Goal: Task Accomplishment & Management: Use online tool/utility

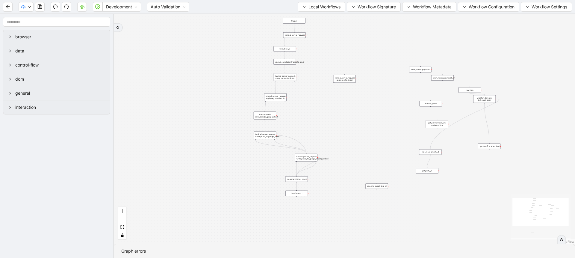
drag, startPoint x: 225, startPoint y: 168, endPoint x: 222, endPoint y: 180, distance: 12.5
click at [222, 181] on div "trigger luminai_server_request: loop_data:__0 new_tab: close_tab: wait_for_elem…" at bounding box center [344, 129] width 461 height 230
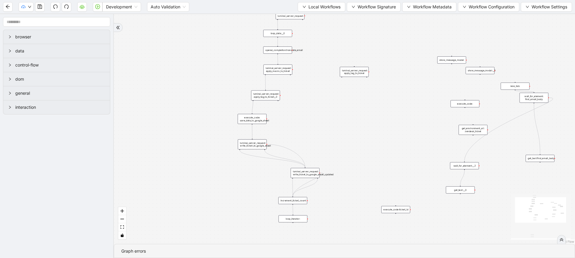
drag, startPoint x: 327, startPoint y: 80, endPoint x: 320, endPoint y: 64, distance: 17.3
click at [320, 64] on div "trigger luminai_server_request: loop_data:__0 new_tab: close_tab: wait_for_elem…" at bounding box center [344, 129] width 461 height 230
drag, startPoint x: 346, startPoint y: 69, endPoint x: 436, endPoint y: 38, distance: 95.4
click at [436, 38] on div "luminai_server_request: apply_tag_to_ticket" at bounding box center [444, 39] width 29 height 10
drag, startPoint x: 413, startPoint y: 213, endPoint x: 435, endPoint y: 214, distance: 22.5
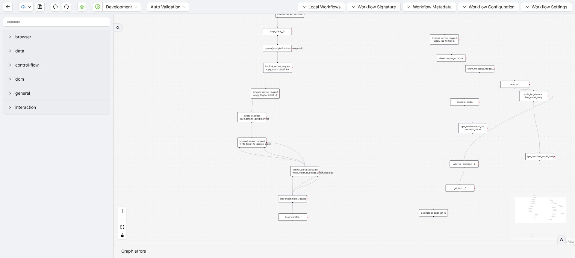
click at [435, 214] on div "execute_code:ticket_id" at bounding box center [433, 212] width 29 height 7
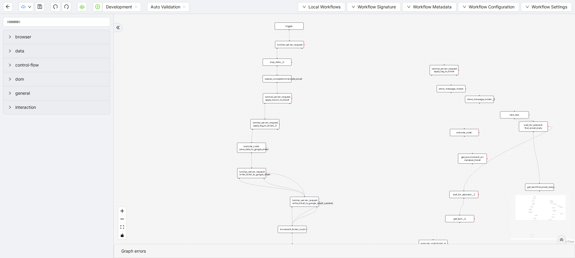
drag, startPoint x: 353, startPoint y: 135, endPoint x: 353, endPoint y: 166, distance: 30.5
click at [353, 166] on div "trigger luminai_server_request: loop_data:__0 new_tab: close_tab: wait_for_elem…" at bounding box center [344, 129] width 461 height 230
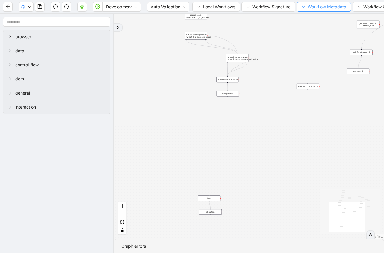
click at [328, 9] on span "Workflow Metadata" at bounding box center [327, 7] width 39 height 7
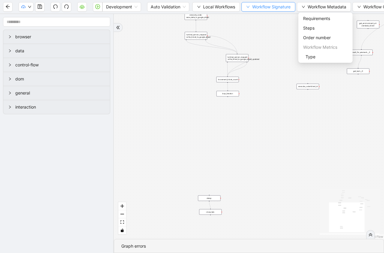
click at [286, 6] on span "Workflow Signature" at bounding box center [271, 7] width 38 height 7
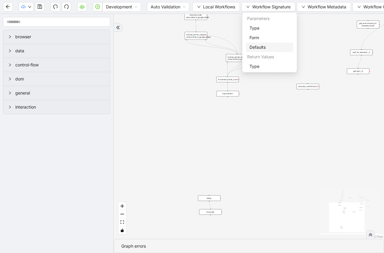
click at [262, 47] on span "Defaults" at bounding box center [269, 47] width 40 height 7
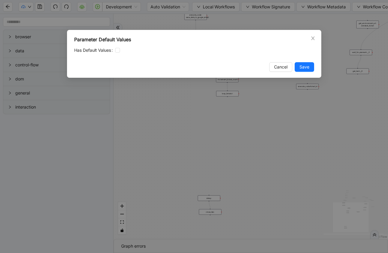
click at [264, 21] on div "Parameter Default Values Has Default Values Cancel Save" at bounding box center [194, 126] width 388 height 253
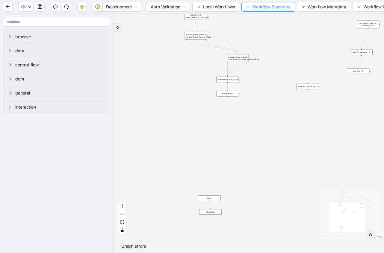
click at [267, 7] on span "Workflow Signature" at bounding box center [271, 7] width 38 height 7
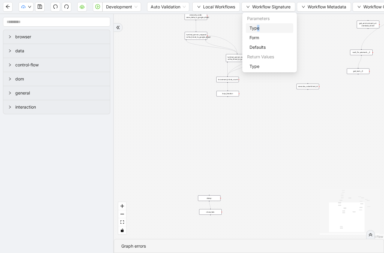
click at [257, 31] on li "Type" at bounding box center [269, 28] width 47 height 10
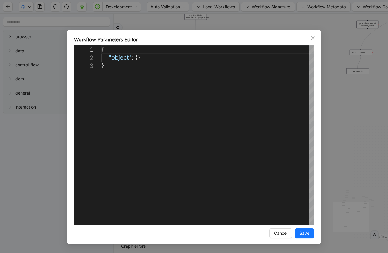
click at [273, 26] on div "**********" at bounding box center [194, 126] width 388 height 253
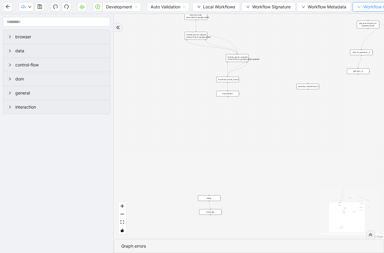
click at [377, 4] on span "Workflow Configuration" at bounding box center [386, 7] width 46 height 7
click at [359, 28] on span "Value" at bounding box center [385, 28] width 53 height 7
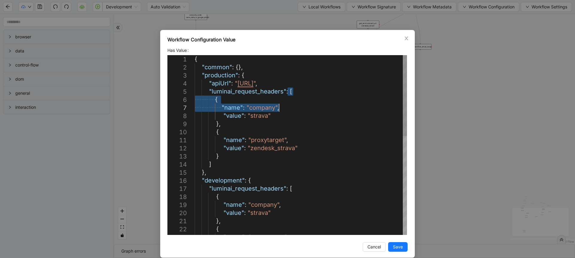
type textarea "**********"
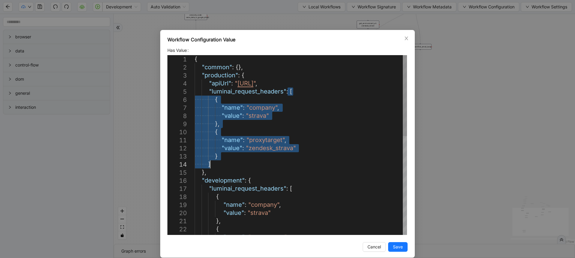
drag, startPoint x: 285, startPoint y: 92, endPoint x: 218, endPoint y: 163, distance: 98.3
click at [388, 111] on div "Workflow Configuration Value Has Value 1 2 3 4 5 6 7 8 9 10 11 12 13 14 15 16 1…" at bounding box center [287, 129] width 575 height 258
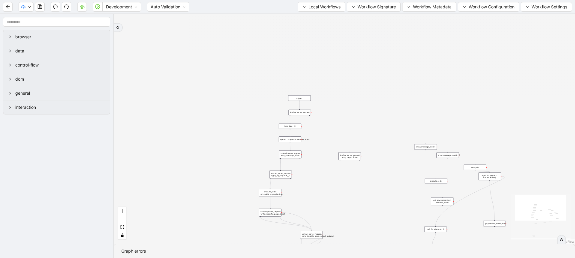
drag, startPoint x: 274, startPoint y: 68, endPoint x: 337, endPoint y: 205, distance: 150.4
click at [338, 206] on div "trigger luminai_server_request: loop_data:__0 new_tab: close_tab: wait_for_elem…" at bounding box center [344, 129] width 461 height 230
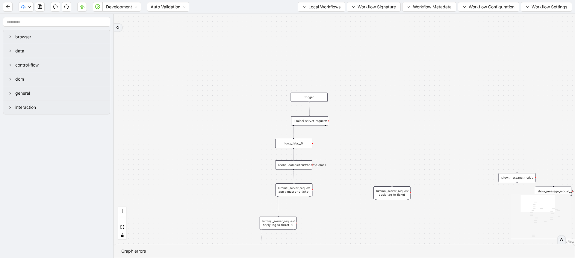
click at [316, 121] on div "luminai_server_request:" at bounding box center [309, 120] width 37 height 9
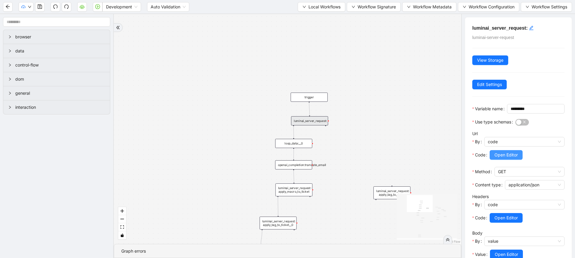
click at [388, 158] on span "Open Editor" at bounding box center [505, 155] width 23 height 7
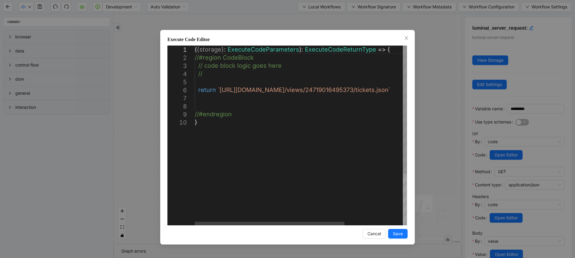
click at [388, 143] on div "**********" at bounding box center [287, 129] width 575 height 258
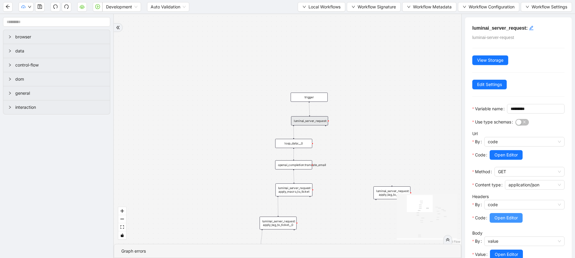
click at [388, 221] on span "Open Editor" at bounding box center [505, 217] width 23 height 7
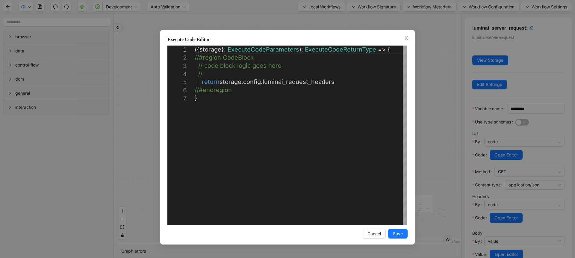
click at [388, 127] on div "**********" at bounding box center [287, 129] width 575 height 258
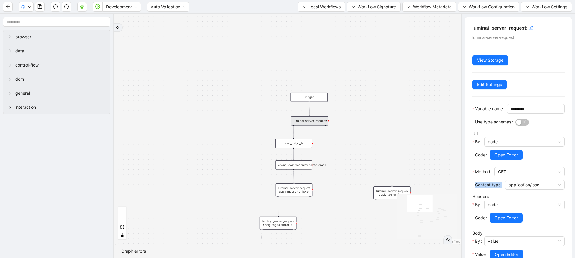
drag, startPoint x: 469, startPoint y: 204, endPoint x: 469, endPoint y: 191, distance: 13.2
click at [388, 191] on div "luminai_server_request: luminai-server-request View Storage Edit Settings Varia…" at bounding box center [518, 156] width 107 height 279
click at [388, 222] on button "Open Editor" at bounding box center [506, 218] width 33 height 10
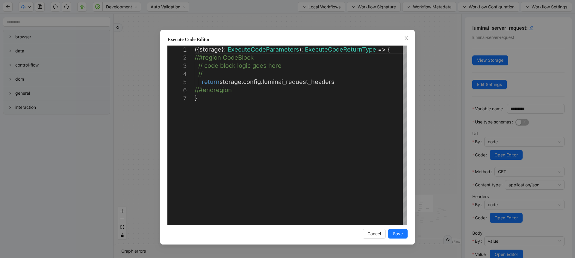
click at [388, 119] on div "**********" at bounding box center [287, 129] width 575 height 258
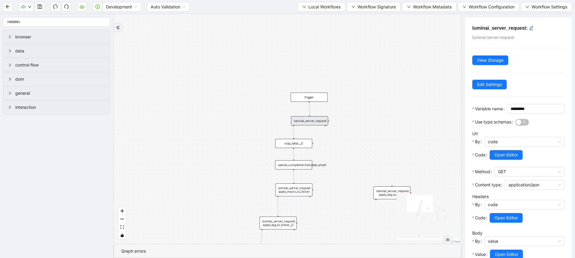
click at [317, 120] on div "luminai_server_request:" at bounding box center [309, 120] width 37 height 9
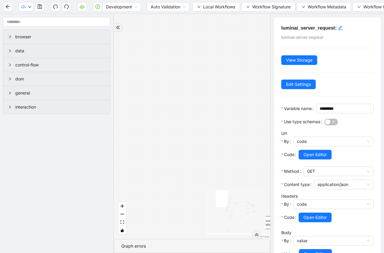
click at [225, 165] on div "trigger luminai_server_request: loop_data:__0 new_tab: close_tab: wait_for_elem…" at bounding box center [192, 126] width 156 height 225
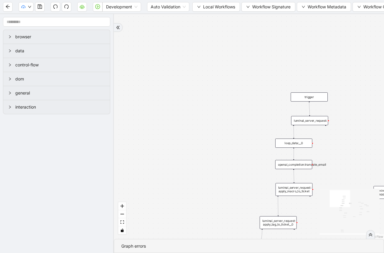
click at [308, 119] on div "luminai_server_request:" at bounding box center [309, 120] width 37 height 9
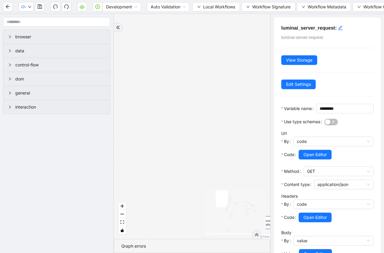
click at [209, 155] on div "trigger luminai_server_request: loop_data:__0 new_tab: close_tab: wait_for_elem…" at bounding box center [192, 126] width 156 height 225
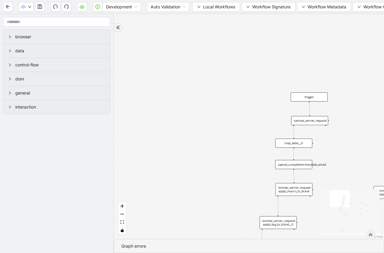
click at [301, 144] on div "loop_data:__0" at bounding box center [293, 143] width 37 height 9
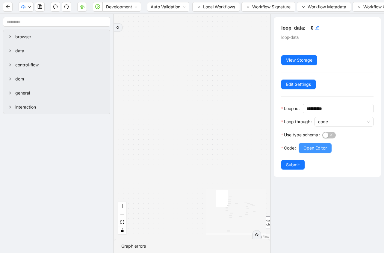
click at [312, 147] on span "Open Editor" at bounding box center [314, 148] width 23 height 7
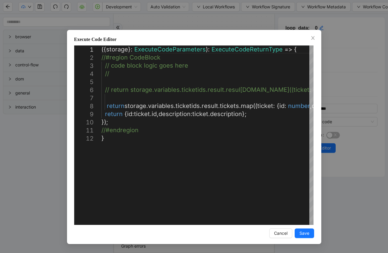
click at [208, 20] on div "**********" at bounding box center [194, 126] width 388 height 253
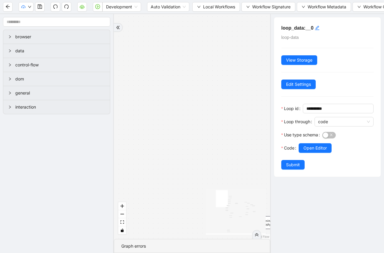
click at [243, 133] on div "trigger luminai_server_request: loop_data:__0 new_tab: close_tab: wait_for_elem…" at bounding box center [192, 126] width 156 height 225
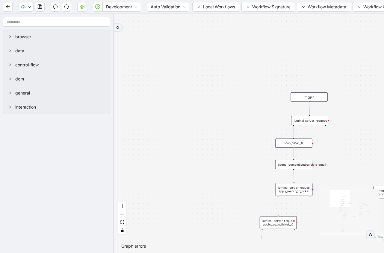
click at [303, 119] on div "luminai_server_request:" at bounding box center [309, 120] width 37 height 9
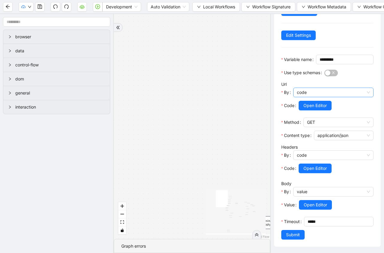
scroll to position [64, 0]
click at [208, 92] on div "trigger luminai_server_request: loop_data:__0 new_tab: close_tab: wait_for_elem…" at bounding box center [192, 126] width 156 height 225
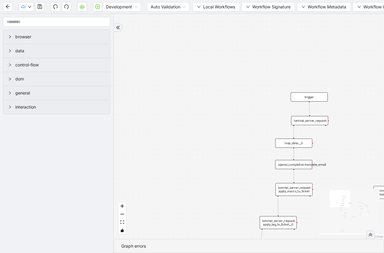
click at [293, 140] on div "loop_data:__0" at bounding box center [293, 143] width 37 height 9
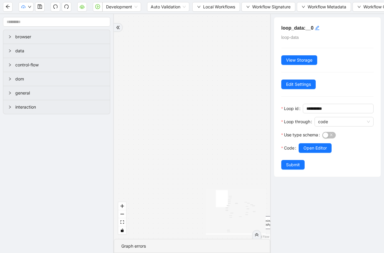
click at [322, 139] on label "Use type schema" at bounding box center [301, 135] width 41 height 10
click at [323, 139] on button "Use type schema" at bounding box center [328, 135] width 13 height 7
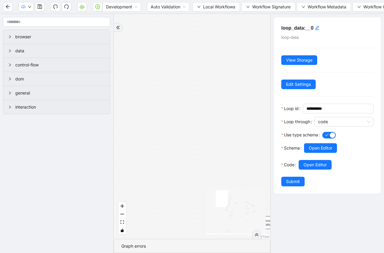
click at [329, 140] on div at bounding box center [347, 135] width 51 height 10
click at [322, 164] on span "Open Editor" at bounding box center [314, 165] width 23 height 7
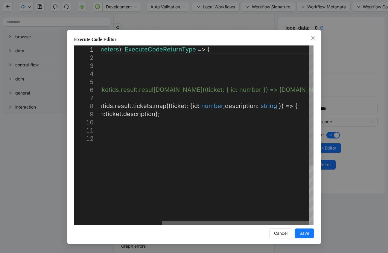
click at [206, 225] on div at bounding box center [236, 224] width 148 height 4
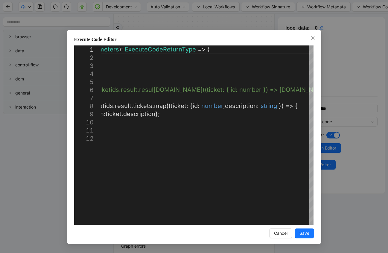
drag, startPoint x: 144, startPoint y: 223, endPoint x: 156, endPoint y: 227, distance: 12.7
click at [156, 227] on div "**********" at bounding box center [194, 137] width 255 height 214
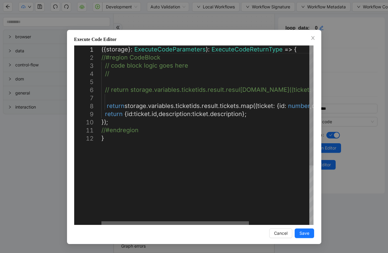
click at [107, 222] on div at bounding box center [176, 224] width 148 height 4
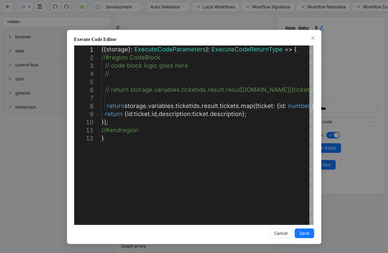
click at [56, 168] on div "**********" at bounding box center [194, 126] width 388 height 253
